Goal: Contribute content

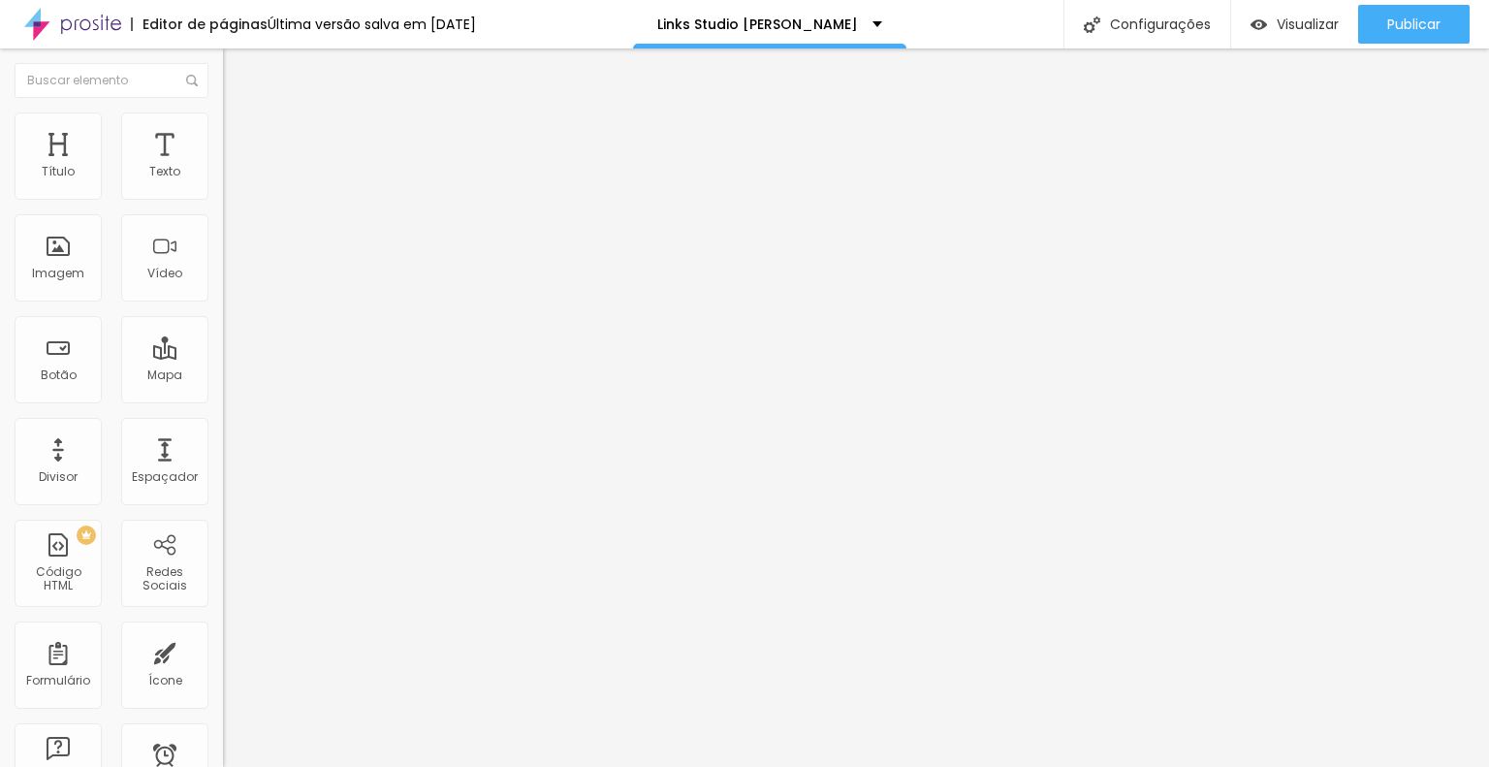
click at [223, 182] on input "[DATE]" at bounding box center [339, 172] width 233 height 19
type input "Relicário em Aço [Pré Venda]"
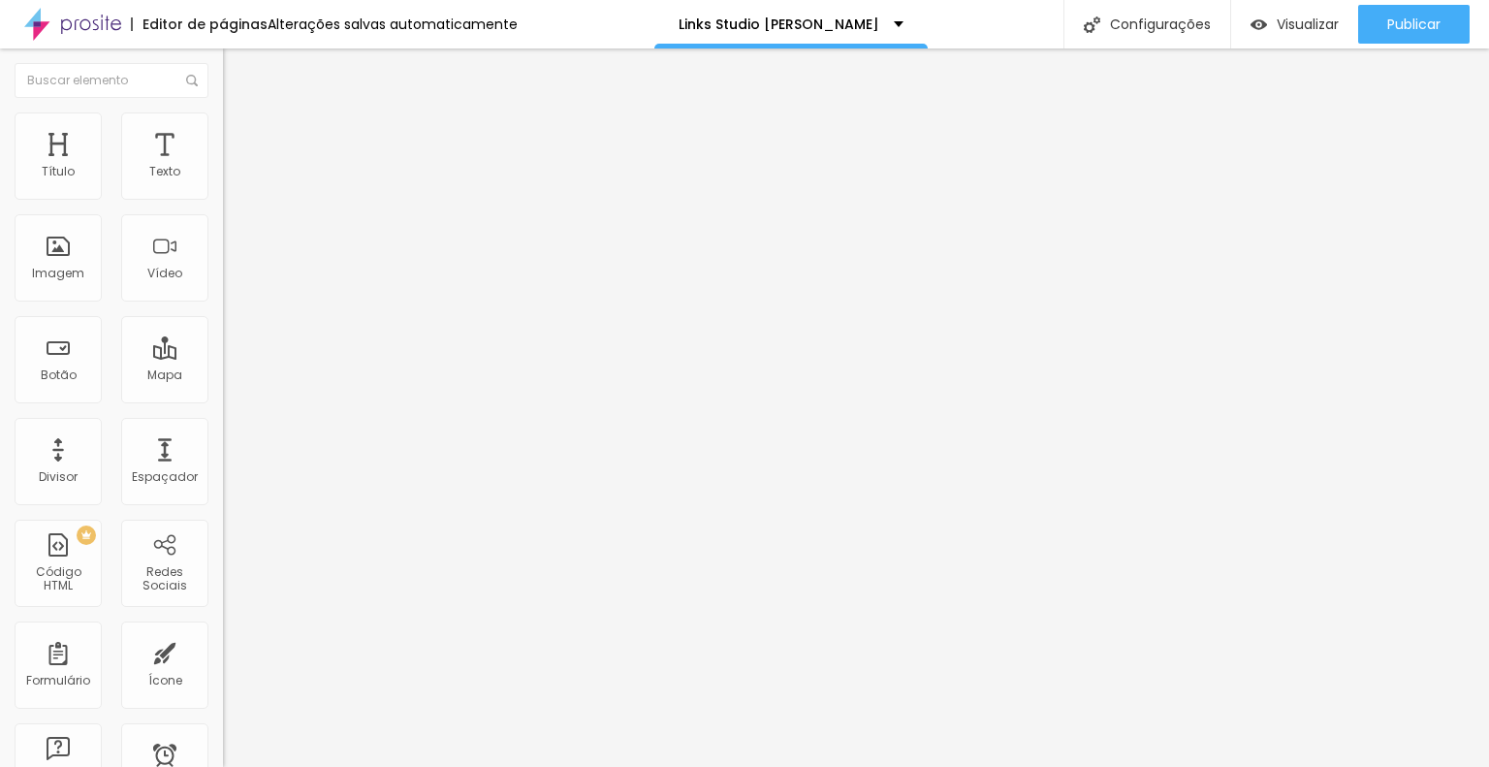
click at [223, 399] on input "[URL][DOMAIN_NAME]" at bounding box center [339, 389] width 233 height 19
paste input "[DOMAIN_NAME][URL]"
type input "[URL][DOMAIN_NAME]"
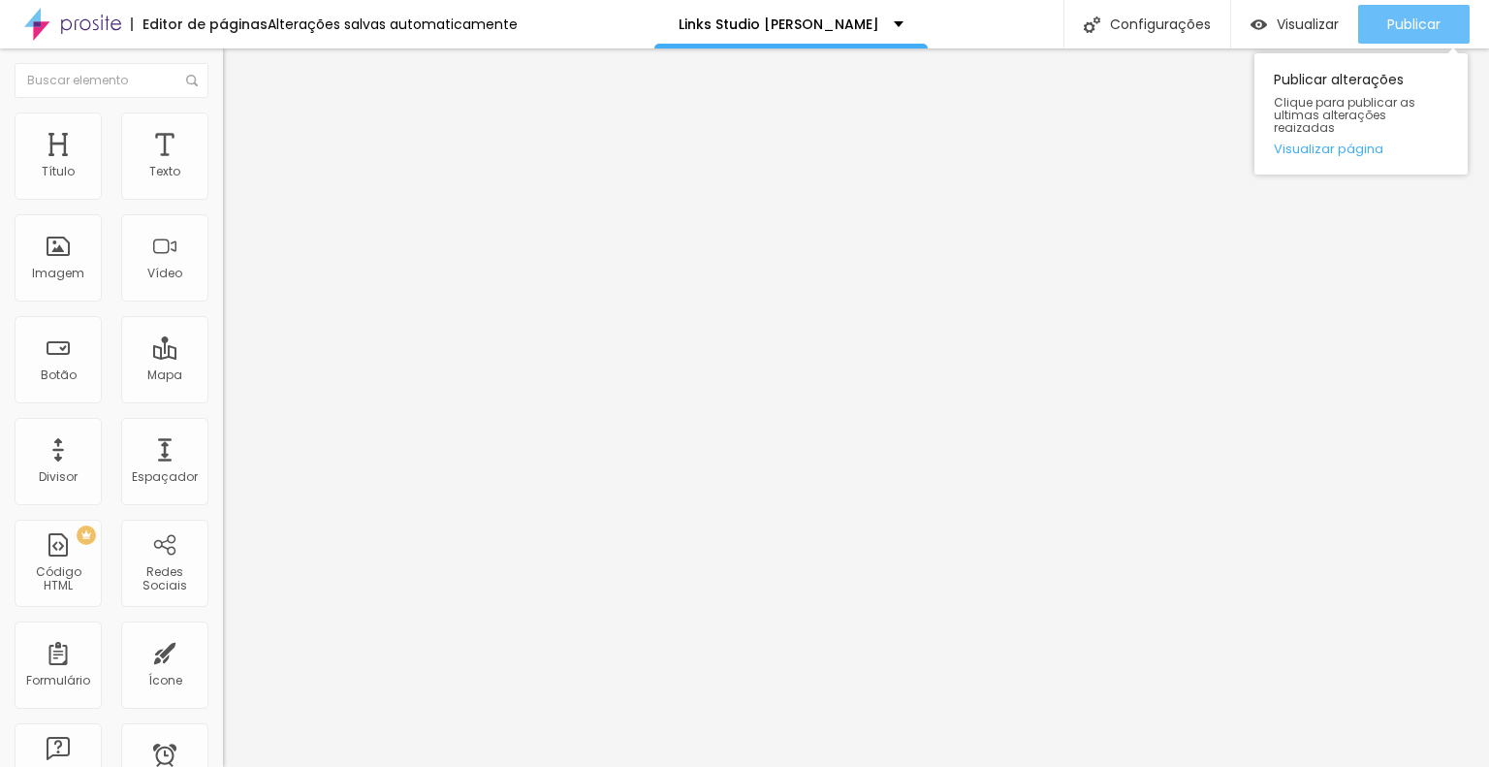
click at [1412, 26] on span "Publicar" at bounding box center [1413, 24] width 53 height 16
